Goal: Information Seeking & Learning: Learn about a topic

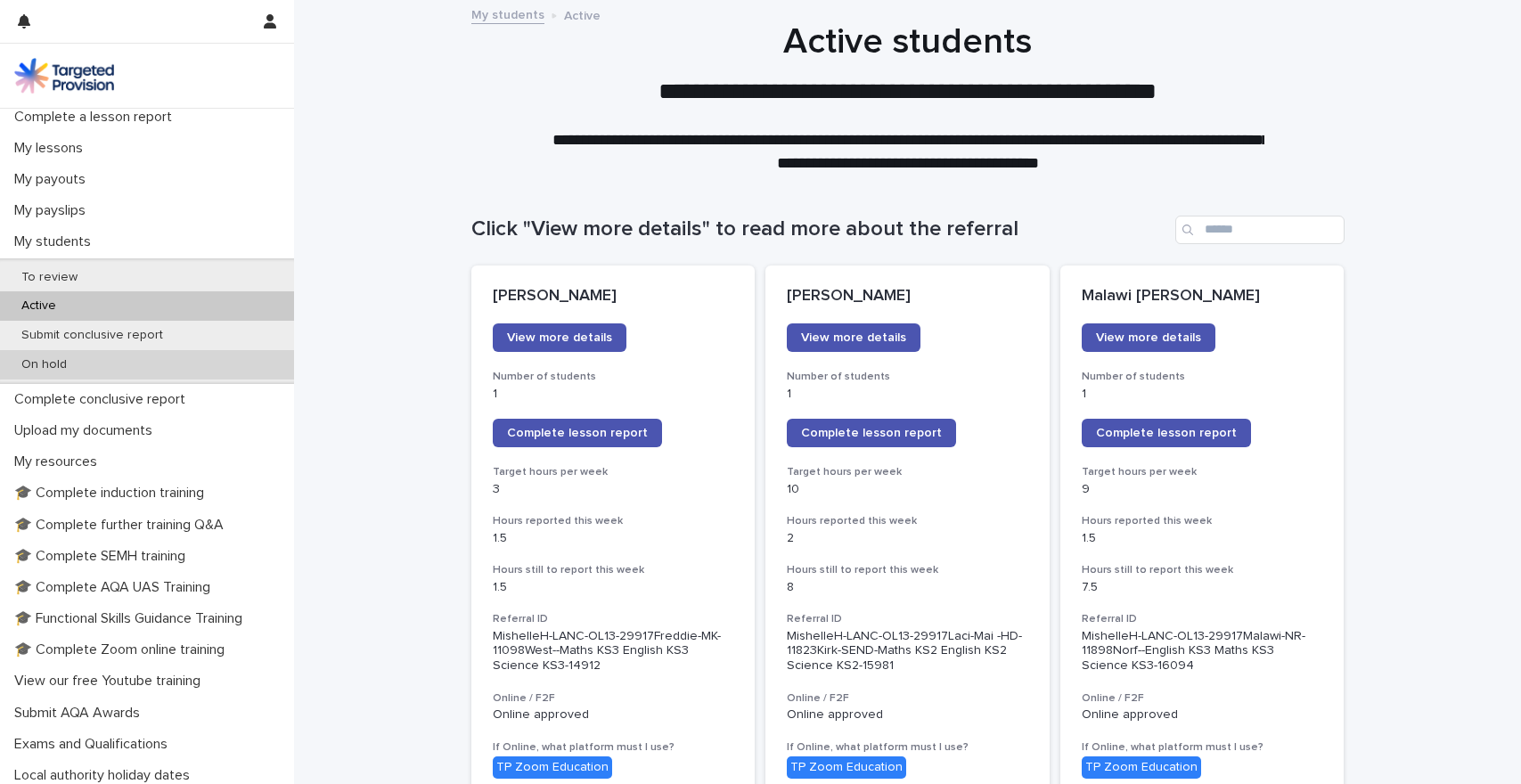
scroll to position [359, 0]
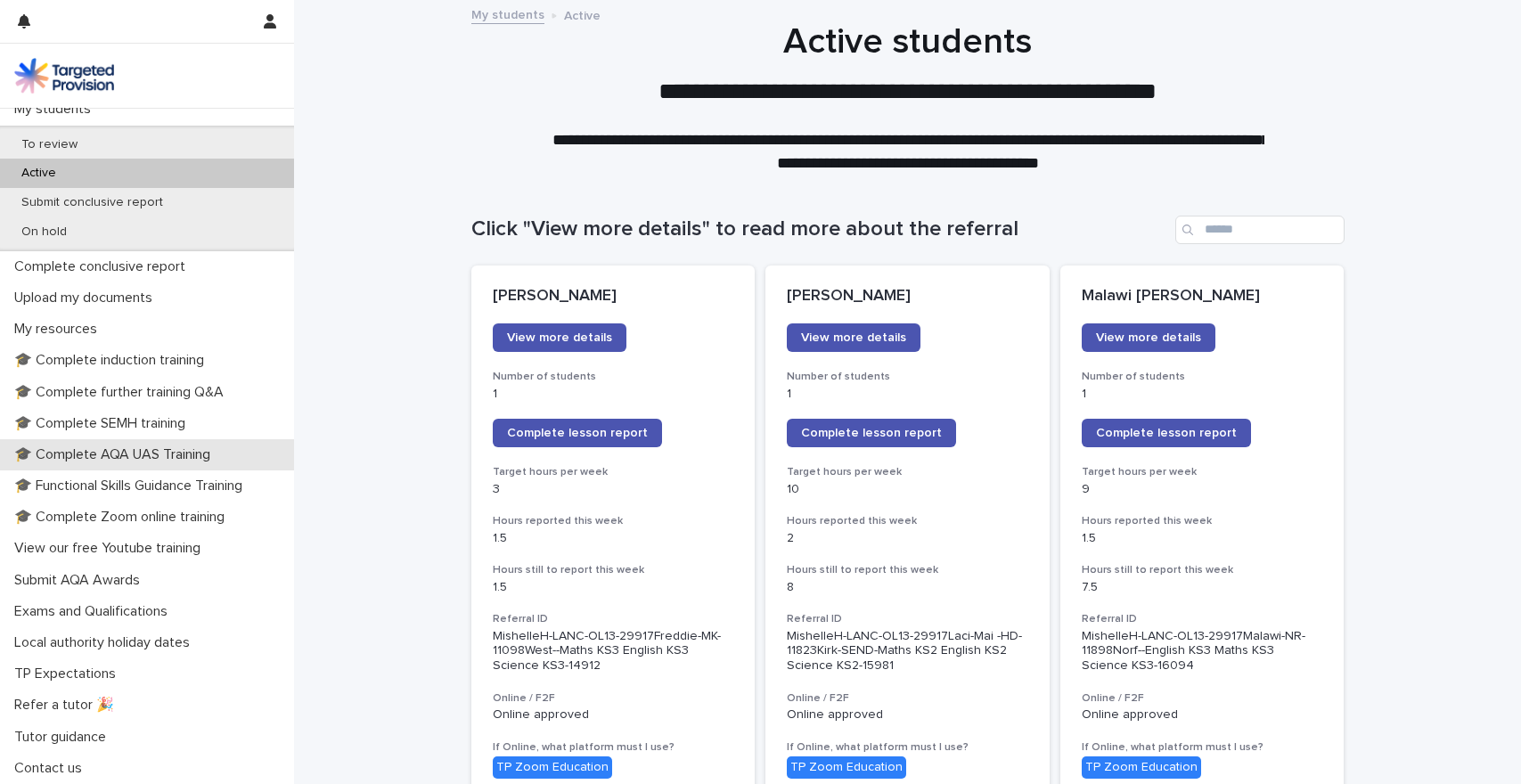
click at [147, 461] on p "🎓 Complete AQA UAS Training" at bounding box center [116, 454] width 218 height 17
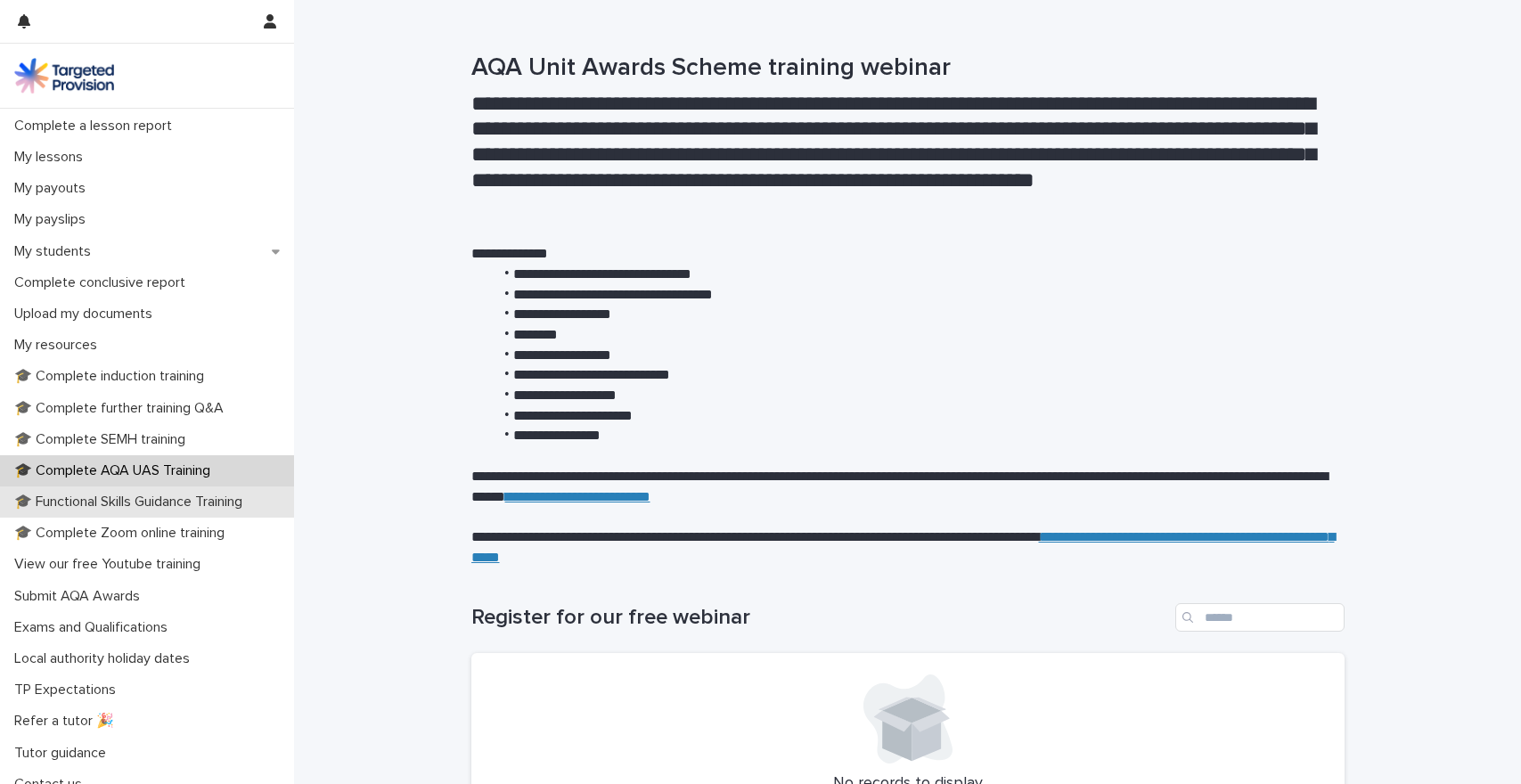
scroll to position [233, 0]
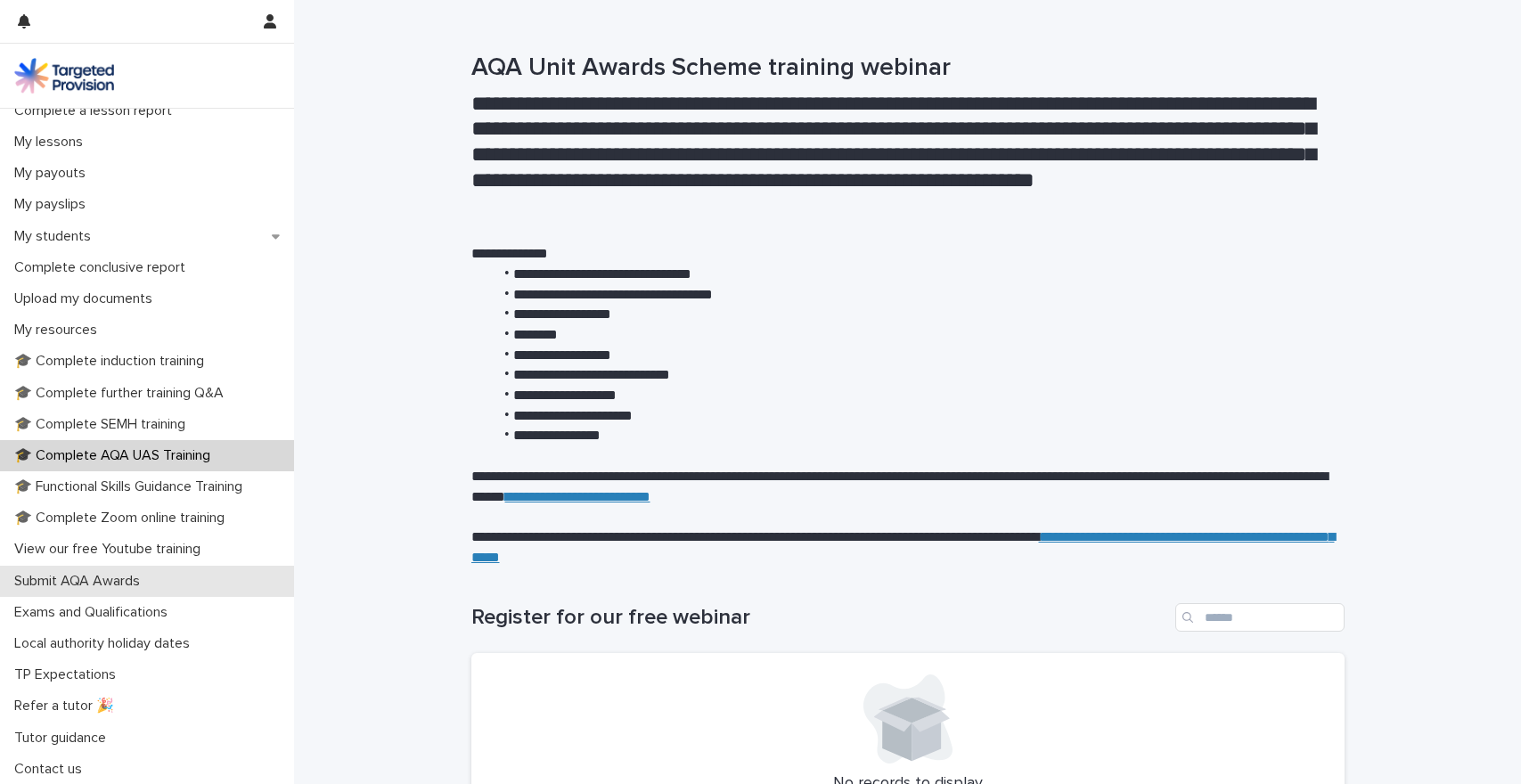
click at [118, 579] on p "Submit AQA Awards" at bounding box center [80, 581] width 147 height 17
